Goal: Information Seeking & Learning: Learn about a topic

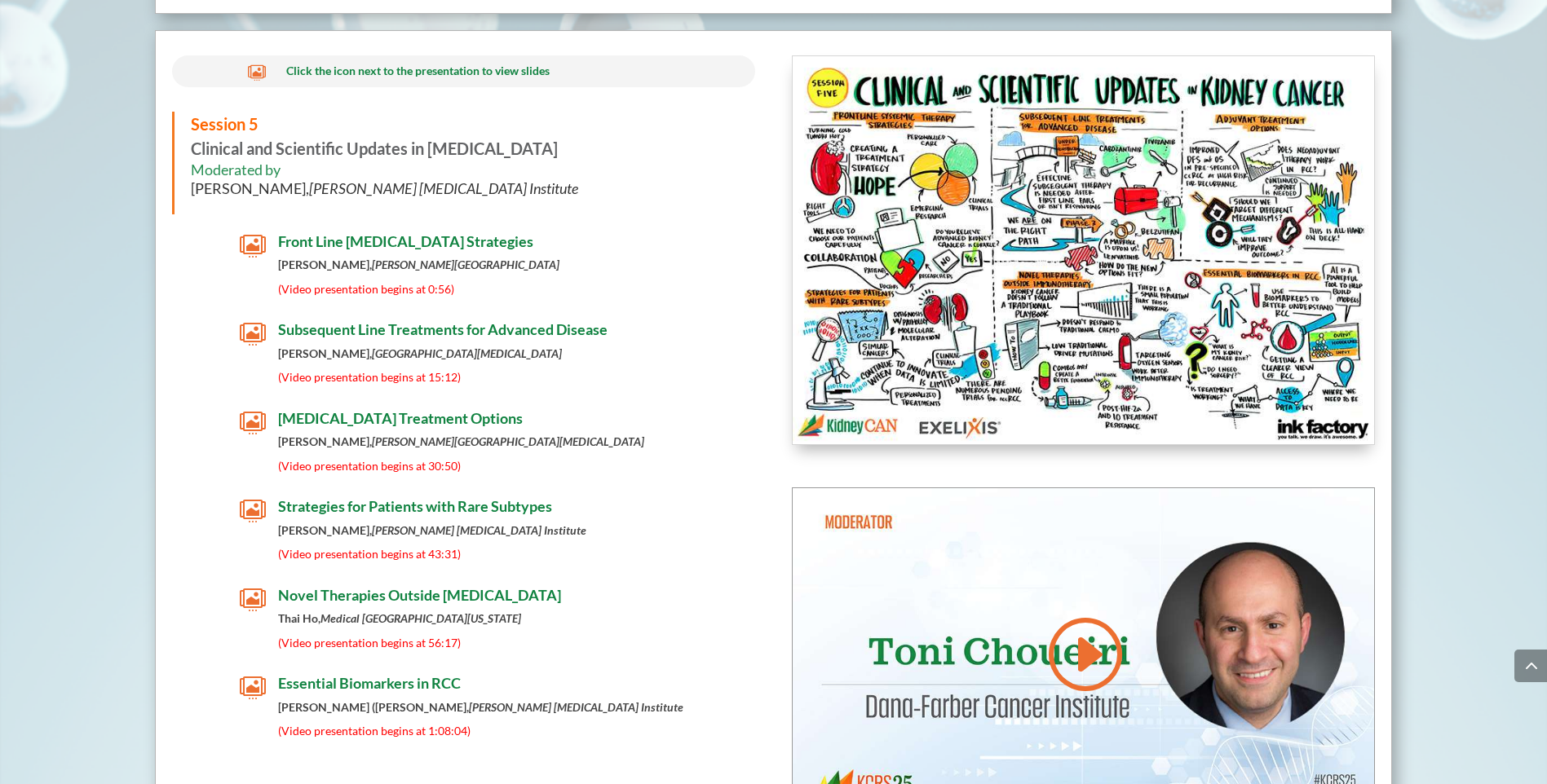
scroll to position [6914, 0]
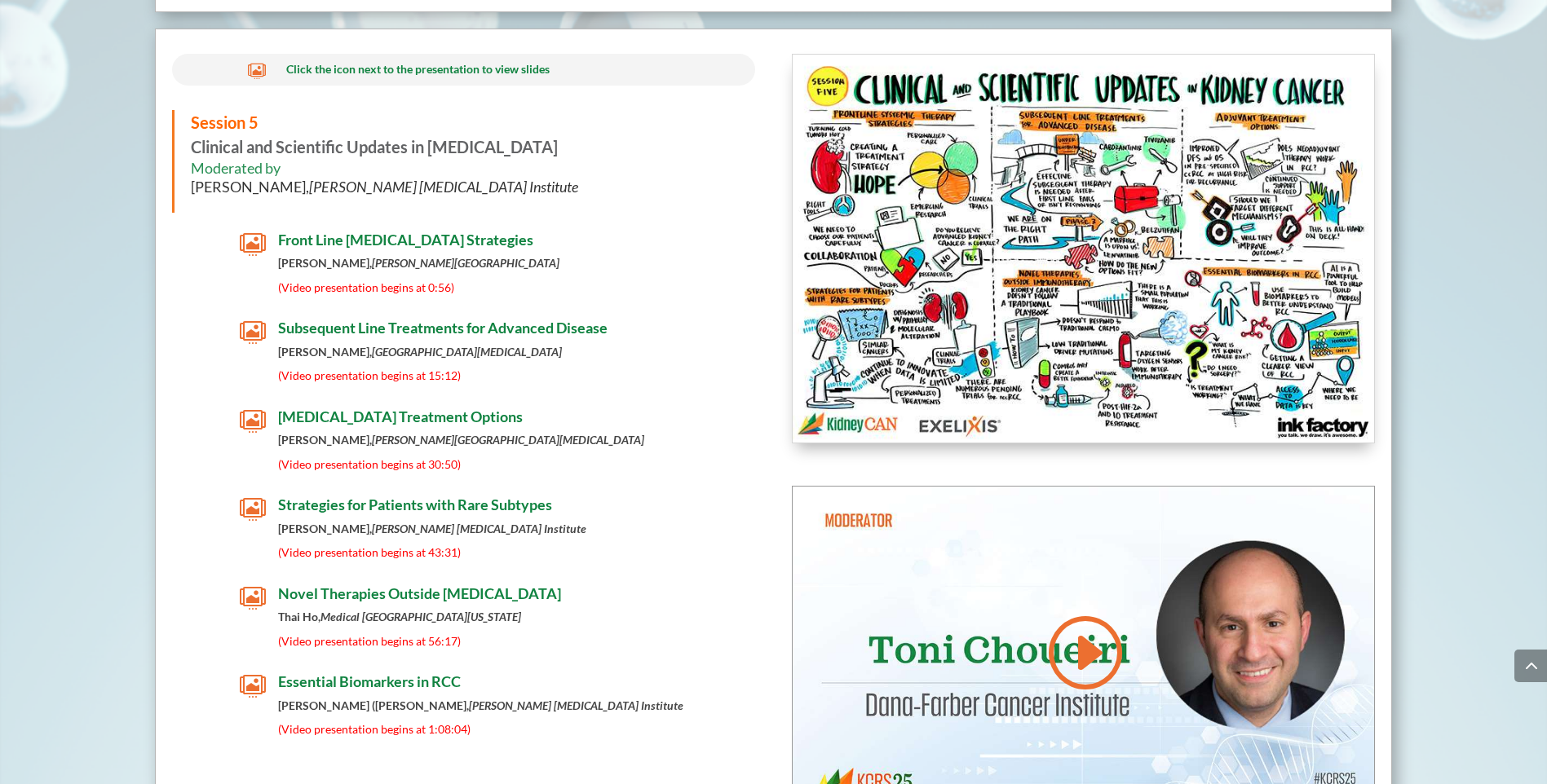
click at [394, 243] on span "Front Line [MEDICAL_DATA] Strategies" at bounding box center [406, 239] width 255 height 18
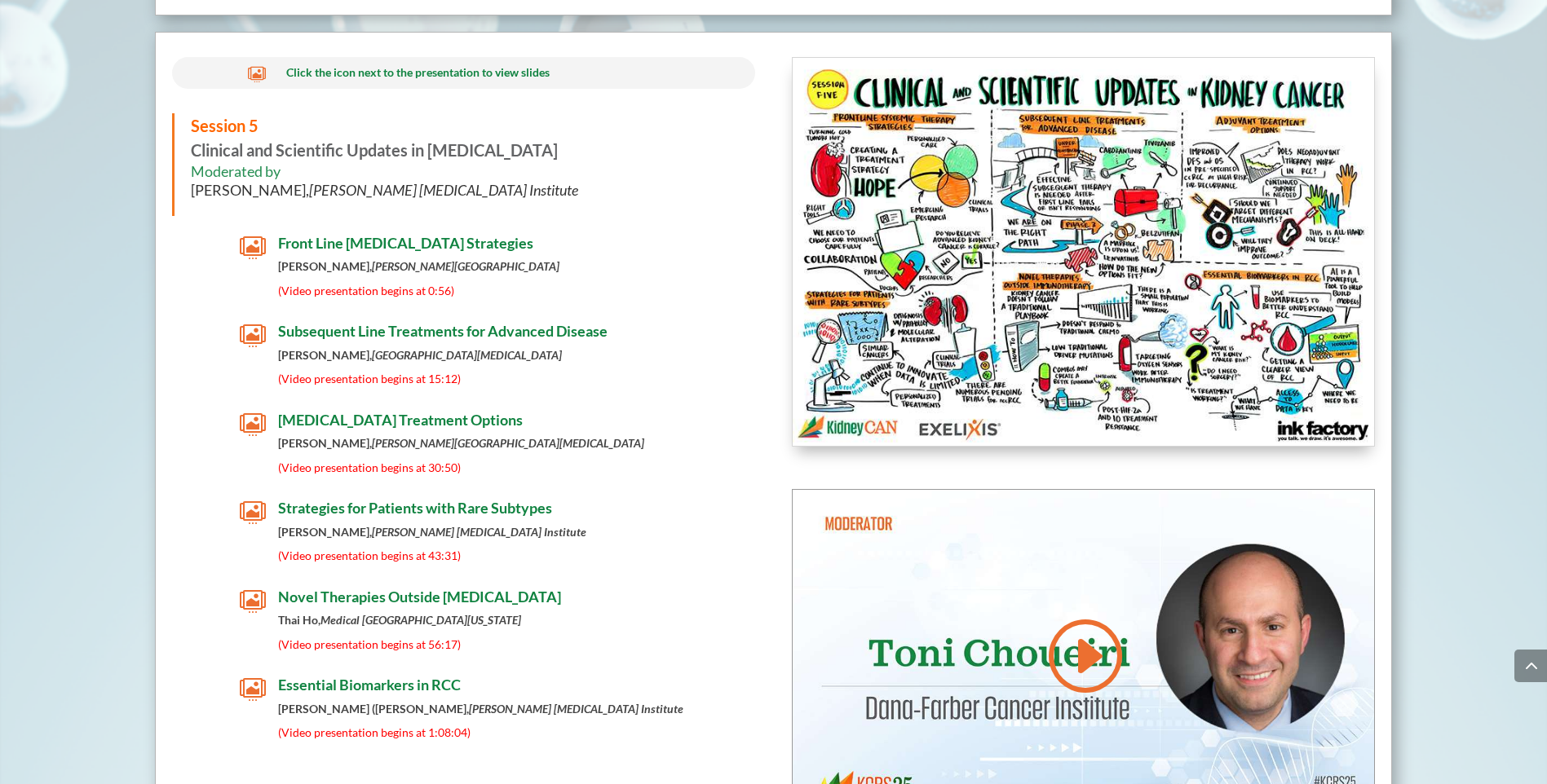
scroll to position [6849, 0]
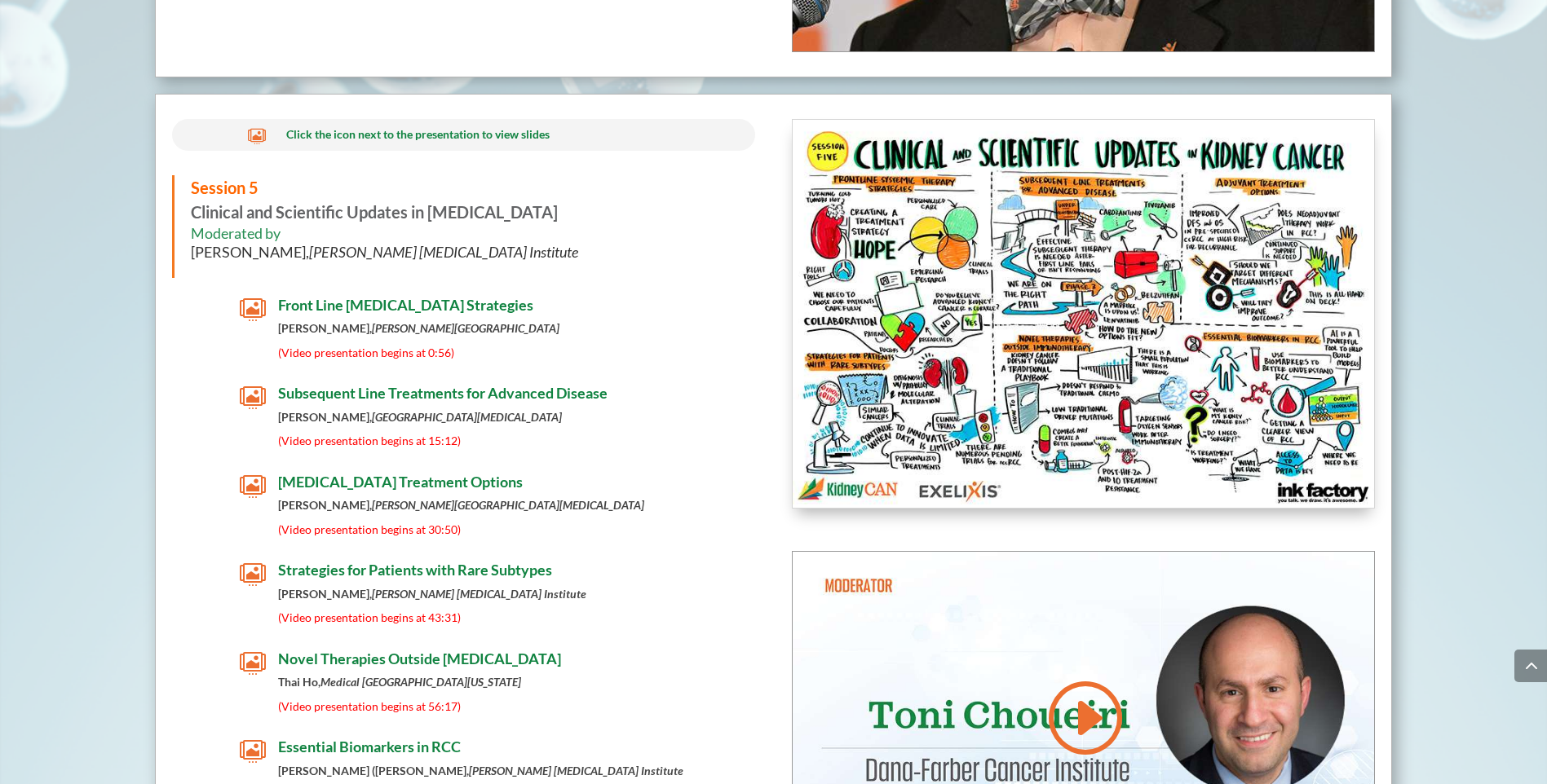
click at [350, 323] on h4 "Front Line [MEDICAL_DATA] Strategies" at bounding box center [483, 309] width 411 height 26
click at [399, 359] on span "(Video presentation begins at 0:56)" at bounding box center [366, 353] width 176 height 14
click at [256, 318] on span "" at bounding box center [253, 309] width 26 height 26
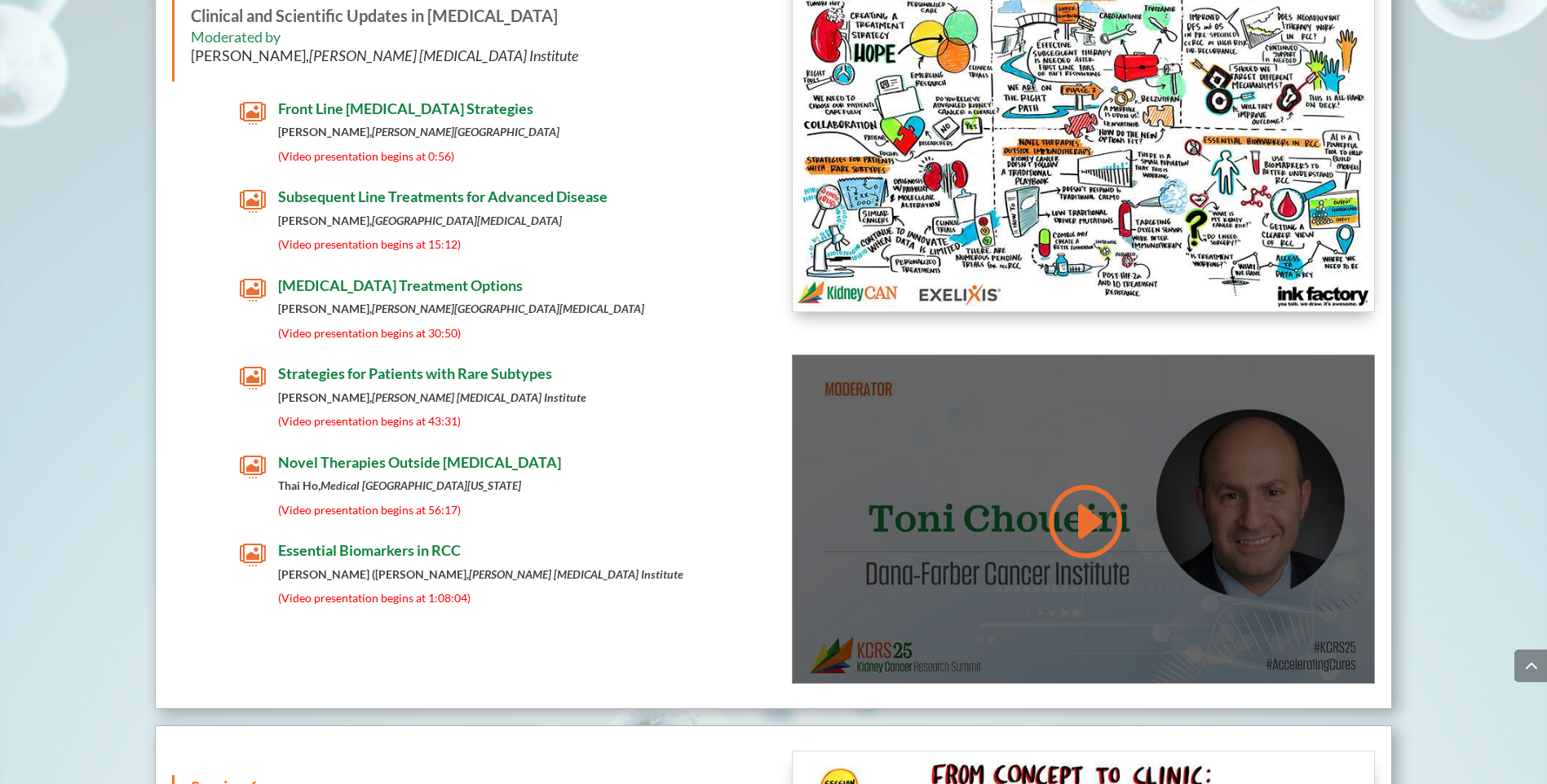
scroll to position [7044, 0]
click at [1084, 527] on link at bounding box center [1084, 522] width 79 height 83
